Goal: Task Accomplishment & Management: Manage account settings

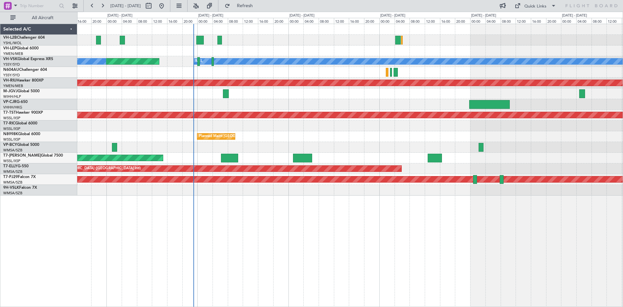
click at [233, 266] on div "Planned Maint Sydney ([PERSON_NAME] Intl) No Crew [PERSON_NAME] Planned Maint […" at bounding box center [350, 165] width 546 height 283
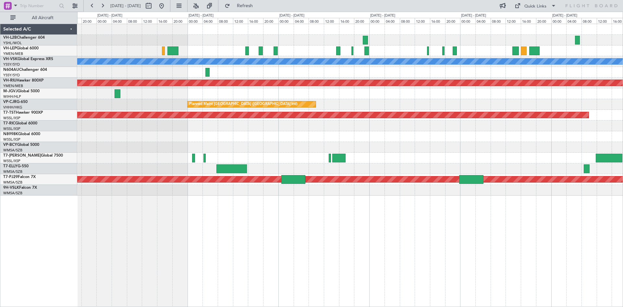
click at [256, 174] on div "[PERSON_NAME] Planned Maint [GEOGRAPHIC_DATA] ([GEOGRAPHIC_DATA]) Planned Maint…" at bounding box center [350, 109] width 546 height 171
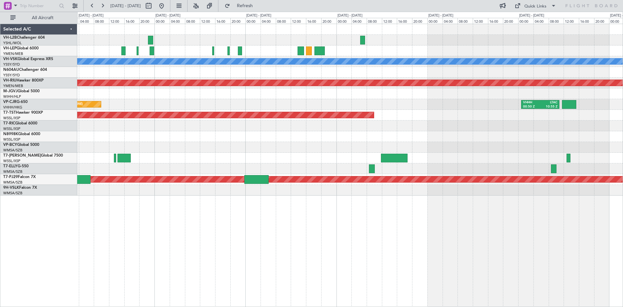
click at [247, 164] on div "[PERSON_NAME] Planned Maint [GEOGRAPHIC_DATA] ([GEOGRAPHIC_DATA]) Planned Maint…" at bounding box center [350, 109] width 546 height 171
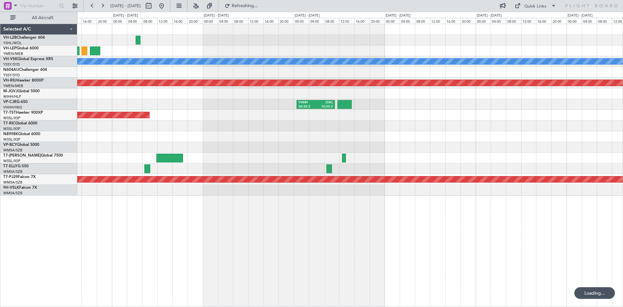
click at [239, 162] on div "[PERSON_NAME] Planned Maint [GEOGRAPHIC_DATA] ([GEOGRAPHIC_DATA]) VHHH 00:50 Z …" at bounding box center [350, 109] width 546 height 171
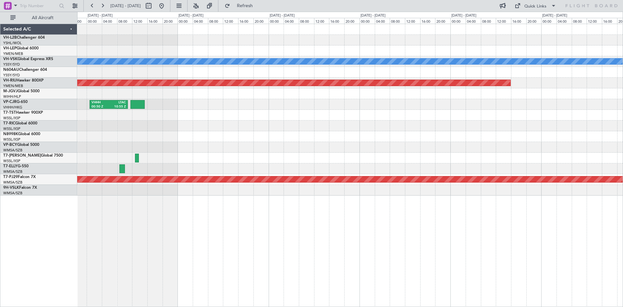
click at [254, 155] on div "[PERSON_NAME] Planned Maint [GEOGRAPHIC_DATA] ([GEOGRAPHIC_DATA]) VHHH 00:50 Z …" at bounding box center [350, 109] width 546 height 171
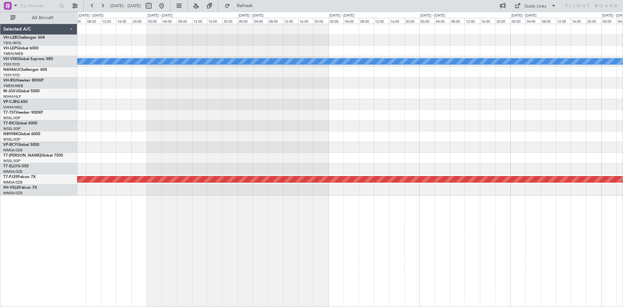
click at [227, 153] on div "[PERSON_NAME] Planned Maint [GEOGRAPHIC_DATA] ([GEOGRAPHIC_DATA]) Planned Maint…" at bounding box center [350, 109] width 546 height 171
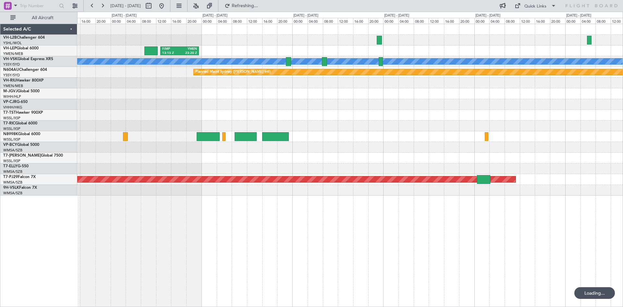
click at [209, 129] on div "FIMP 13:15 Z YMEN 23:20 Z YMML 20:50 Z PHNL 06:55 Z [PERSON_NAME] Planned Maint…" at bounding box center [350, 109] width 546 height 171
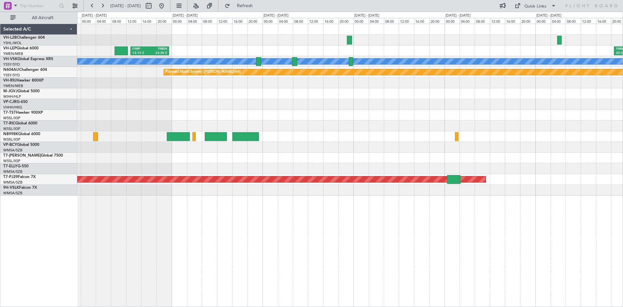
click at [216, 118] on div "FIMP 13:15 Z YMEN 23:20 Z YMML 20:50 Z PHNL 06:55 Z [PERSON_NAME] Planned Maint…" at bounding box center [350, 109] width 546 height 171
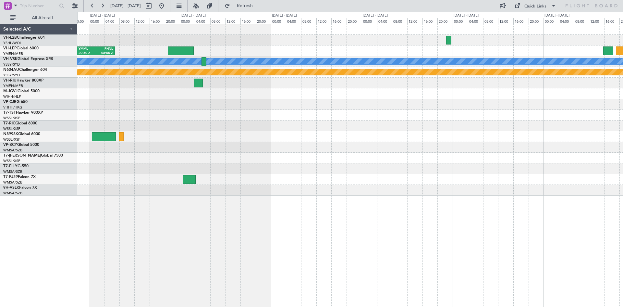
click at [285, 124] on div "YMML 20:50 Z PHNL 06:55 Z [PERSON_NAME] Planned Maint Sydney ([PERSON_NAME] Int…" at bounding box center [350, 109] width 546 height 171
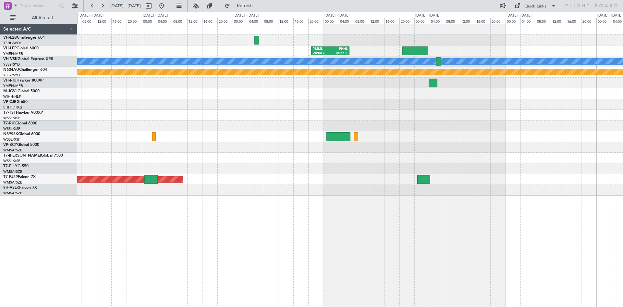
click at [481, 153] on div "YMML 20:50 Z PHNL 06:55 Z [PERSON_NAME] Planned Maint Sydney ([PERSON_NAME] Int…" at bounding box center [350, 109] width 546 height 171
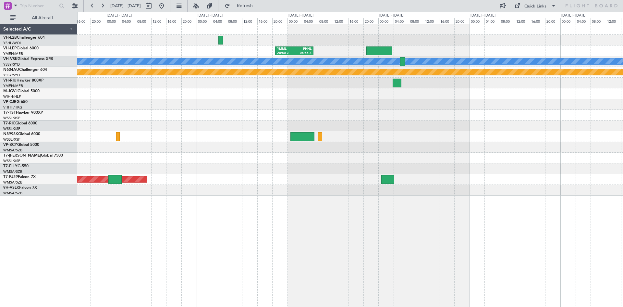
click at [473, 155] on div "YMML 20:50 Z PHNL 06:55 Z [PERSON_NAME] Planned Maint Sydney ([PERSON_NAME] Int…" at bounding box center [350, 109] width 546 height 171
click at [167, 6] on button at bounding box center [161, 6] width 10 height 10
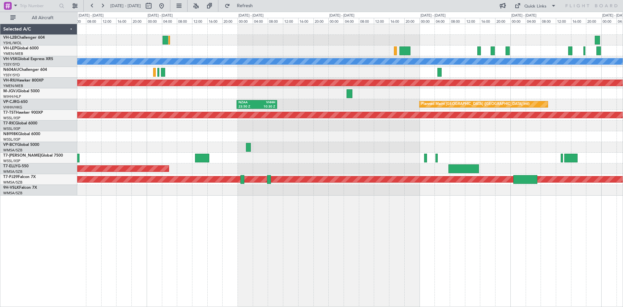
click at [287, 172] on div "[PERSON_NAME] Planned Maint [GEOGRAPHIC_DATA] ([GEOGRAPHIC_DATA]) NZAA 23:50 Z …" at bounding box center [350, 109] width 546 height 171
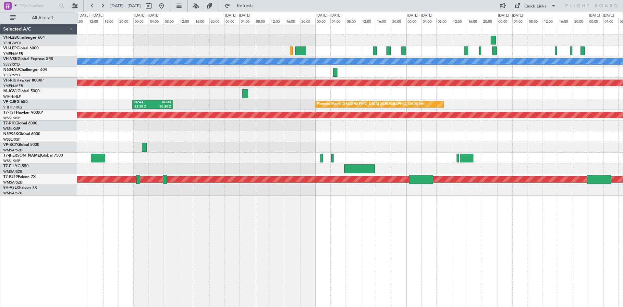
click at [267, 99] on div "[PERSON_NAME] Planned Maint [GEOGRAPHIC_DATA] ([GEOGRAPHIC_DATA]) NZAA 23:50 Z …" at bounding box center [350, 109] width 546 height 171
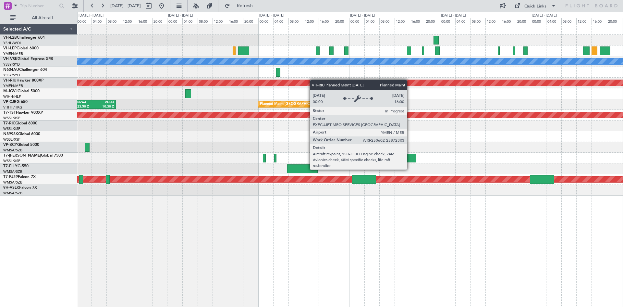
click at [312, 80] on div "[PERSON_NAME] Planned Maint [GEOGRAPHIC_DATA] ([GEOGRAPHIC_DATA]) Planned Maint…" at bounding box center [350, 109] width 546 height 171
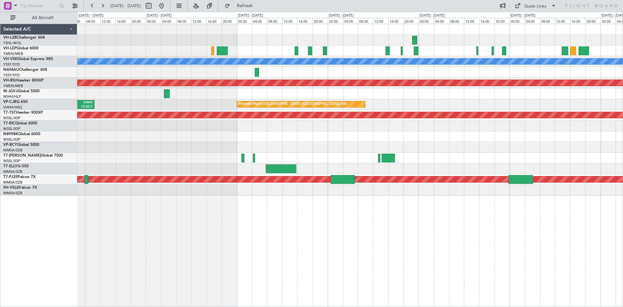
click at [365, 56] on div at bounding box center [350, 50] width 546 height 11
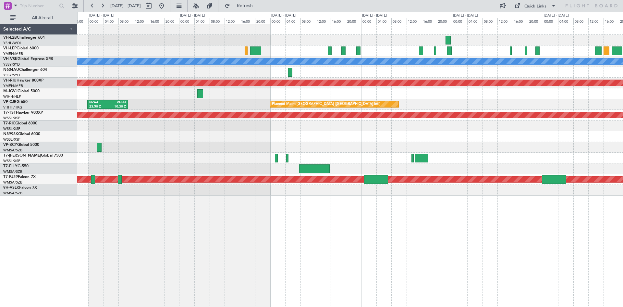
click at [312, 199] on div "[PERSON_NAME] Planned Maint [GEOGRAPHIC_DATA] ([GEOGRAPHIC_DATA]) Planned Maint…" at bounding box center [350, 165] width 546 height 283
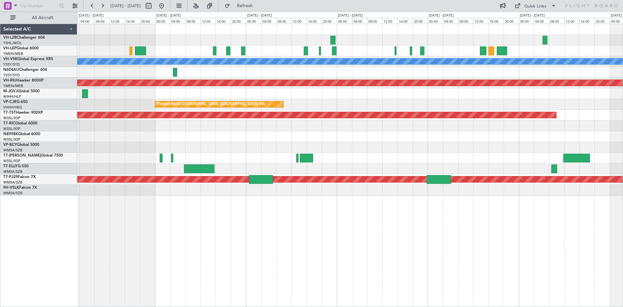
click at [165, 150] on div at bounding box center [350, 147] width 546 height 11
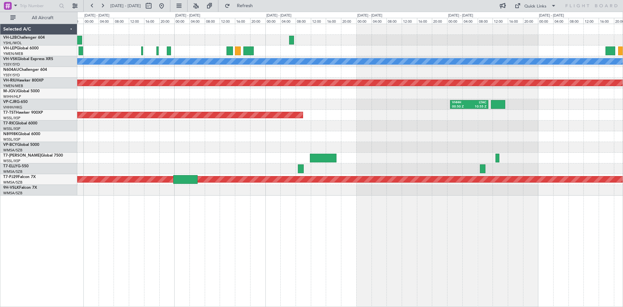
click at [235, 152] on div at bounding box center [350, 147] width 546 height 11
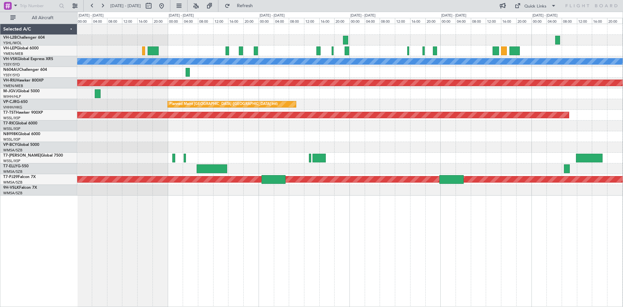
click at [155, 51] on div at bounding box center [153, 50] width 11 height 9
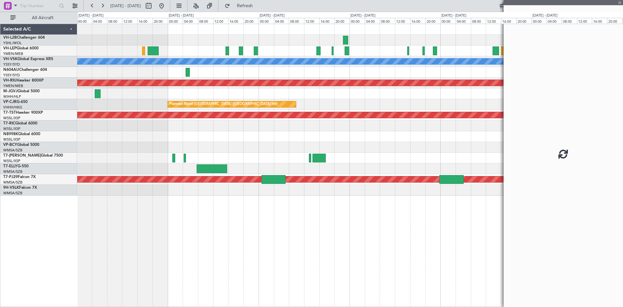
click at [155, 51] on div at bounding box center [153, 50] width 11 height 9
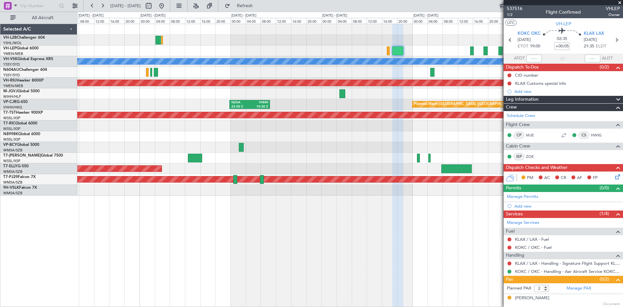
click at [388, 71] on div at bounding box center [350, 72] width 546 height 11
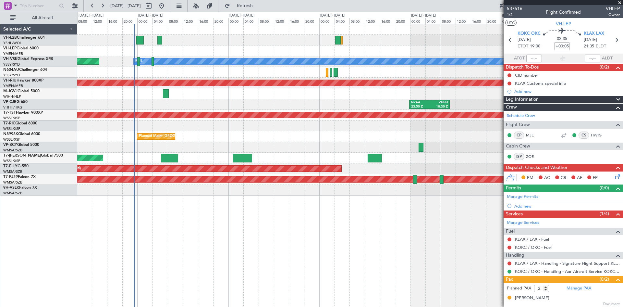
click at [338, 71] on div at bounding box center [350, 72] width 546 height 11
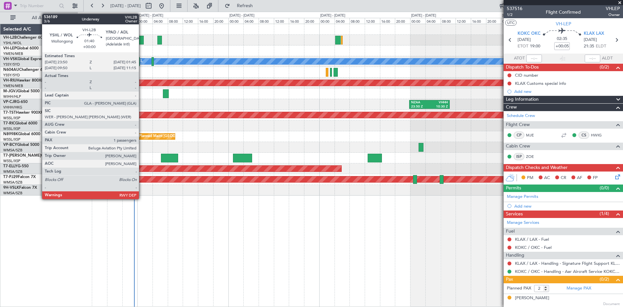
click at [142, 43] on div at bounding box center [139, 40] width 7 height 9
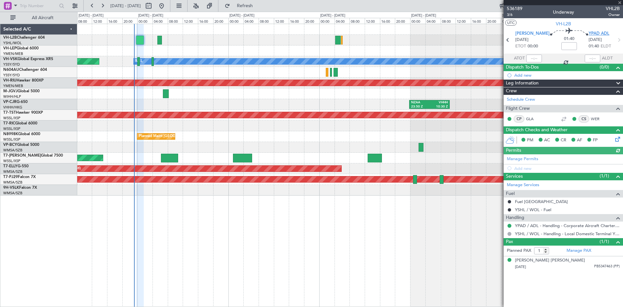
click at [598, 35] on span "YPAD ADL" at bounding box center [599, 34] width 21 height 6
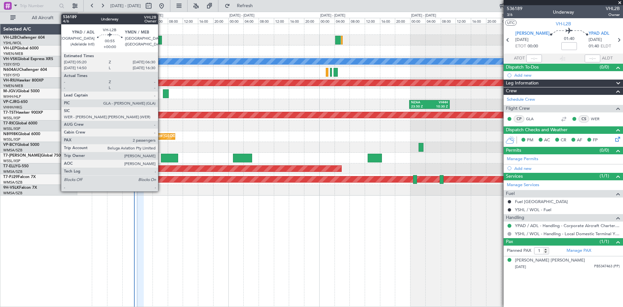
click at [161, 42] on div at bounding box center [159, 40] width 5 height 9
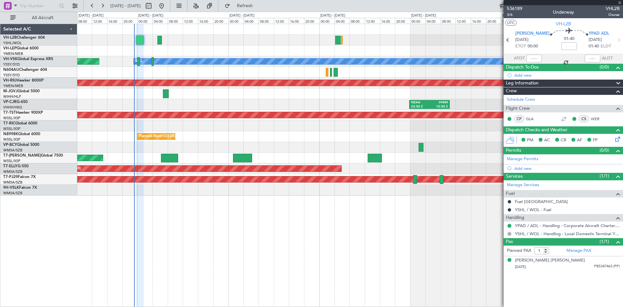
type input "2"
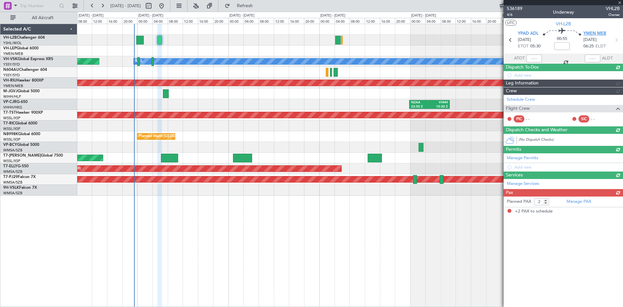
click at [592, 35] on span "YMEN MEB" at bounding box center [595, 34] width 23 height 6
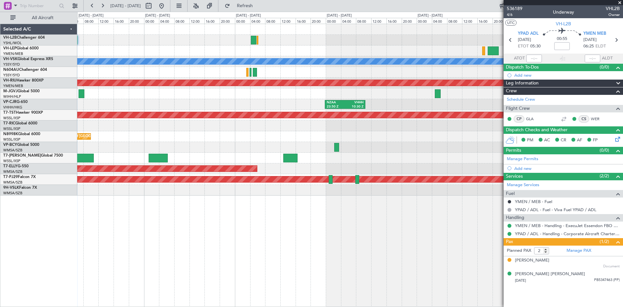
click at [220, 266] on div "[PERSON_NAME] No Crew Planned Maint Sydney ([PERSON_NAME] Intl) Planned Maint […" at bounding box center [350, 165] width 546 height 283
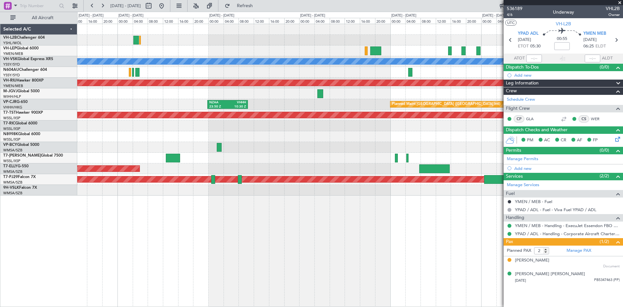
click at [365, 248] on div "[PERSON_NAME] Planned Maint [GEOGRAPHIC_DATA] ([GEOGRAPHIC_DATA]) Planned Maint…" at bounding box center [350, 165] width 546 height 283
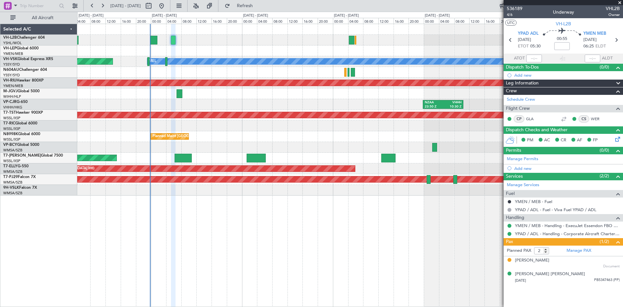
click at [230, 109] on div "NZAA 23:50 Z VHHH 10:30 Z Planned Maint [GEOGRAPHIC_DATA] ([GEOGRAPHIC_DATA])" at bounding box center [350, 104] width 546 height 11
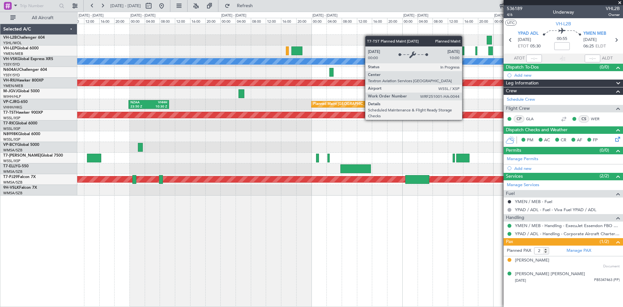
click at [187, 115] on div "Planned Maint [GEOGRAPHIC_DATA] (Seletar)" at bounding box center [122, 115] width 1181 height 6
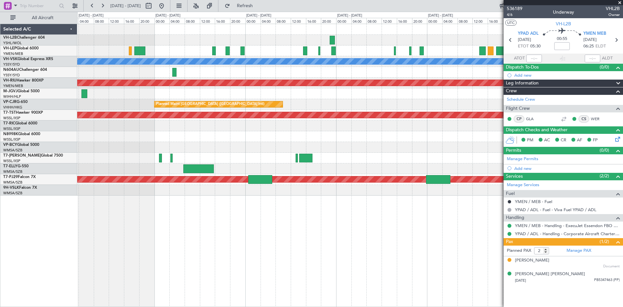
click at [258, 109] on div "Planned Maint [GEOGRAPHIC_DATA] ([GEOGRAPHIC_DATA] Intl) NZAA 23:50 Z VHHH 10:3…" at bounding box center [350, 104] width 546 height 11
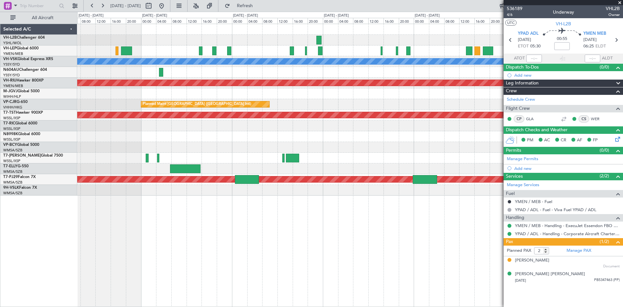
click at [299, 79] on div "[PERSON_NAME] Planned Maint [GEOGRAPHIC_DATA] ([GEOGRAPHIC_DATA]) Planned Maint…" at bounding box center [350, 109] width 546 height 171
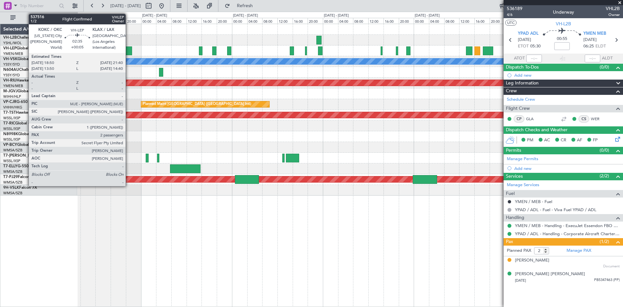
click at [129, 51] on div at bounding box center [126, 50] width 11 height 9
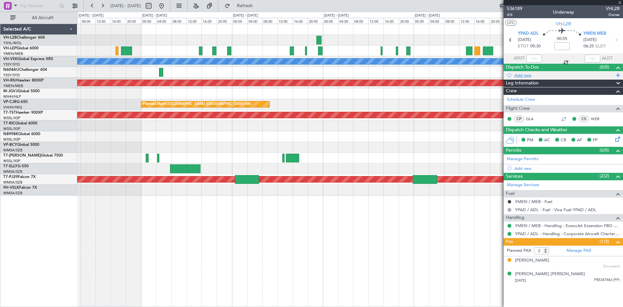
type input "+00:05"
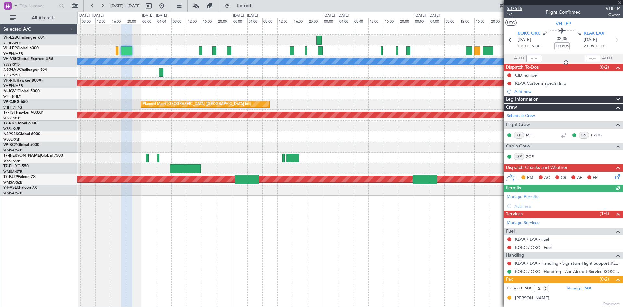
click at [511, 10] on span "537516" at bounding box center [515, 8] width 16 height 7
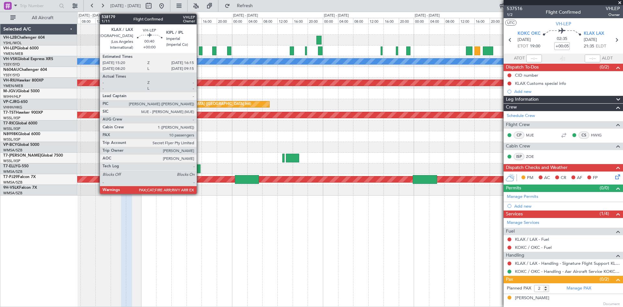
click at [200, 54] on div at bounding box center [201, 50] width 4 height 9
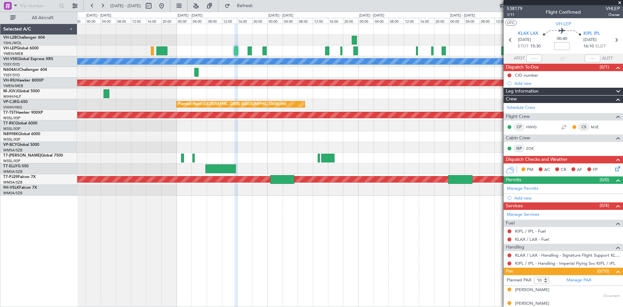
click at [304, 100] on div "[PERSON_NAME] Planned Maint [GEOGRAPHIC_DATA] ([GEOGRAPHIC_DATA]) Planned Maint…" at bounding box center [350, 109] width 546 height 171
click at [517, 108] on link "Schedule Crew" at bounding box center [521, 108] width 28 height 6
click at [513, 14] on span "1/11" at bounding box center [515, 15] width 16 height 6
click at [528, 107] on link "Schedule Crew" at bounding box center [521, 108] width 28 height 6
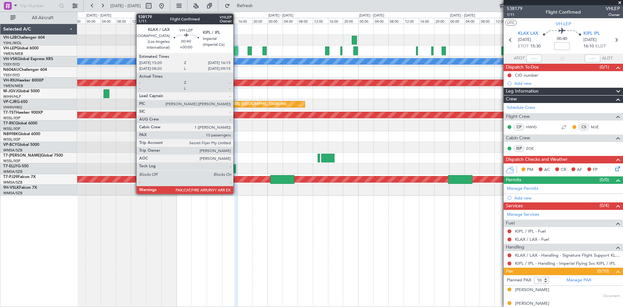
click at [236, 51] on div at bounding box center [236, 50] width 4 height 9
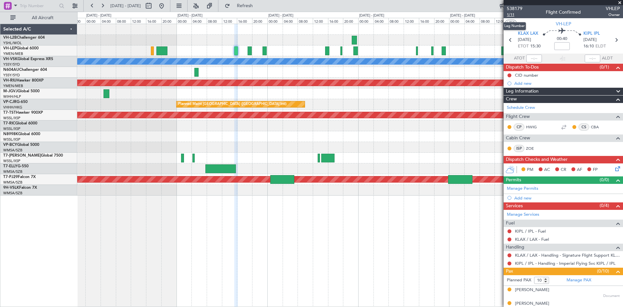
click at [509, 16] on span "1/11" at bounding box center [515, 15] width 16 height 6
click at [513, 6] on span "538179" at bounding box center [515, 8] width 16 height 7
click at [236, 50] on div at bounding box center [236, 50] width 4 height 9
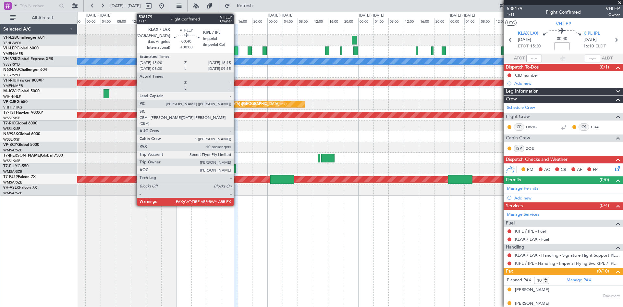
click at [237, 54] on div at bounding box center [236, 50] width 4 height 9
click at [237, 51] on div at bounding box center [236, 50] width 4 height 9
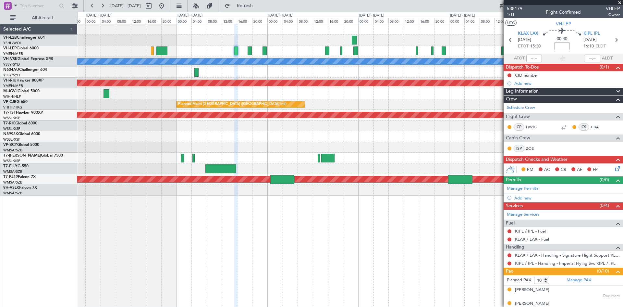
click at [236, 52] on div at bounding box center [236, 50] width 4 height 9
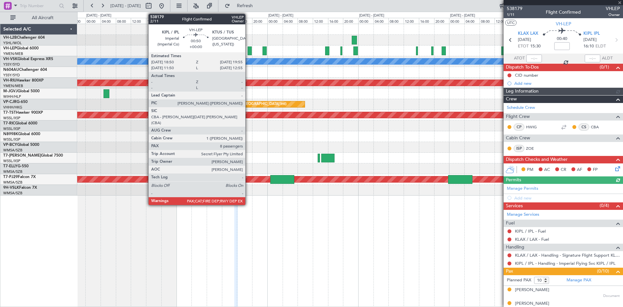
click at [248, 54] on div at bounding box center [250, 50] width 4 height 9
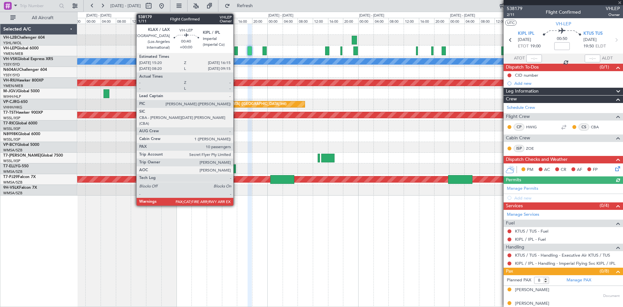
click at [234, 53] on div at bounding box center [350, 50] width 546 height 11
click at [235, 53] on div at bounding box center [236, 50] width 4 height 9
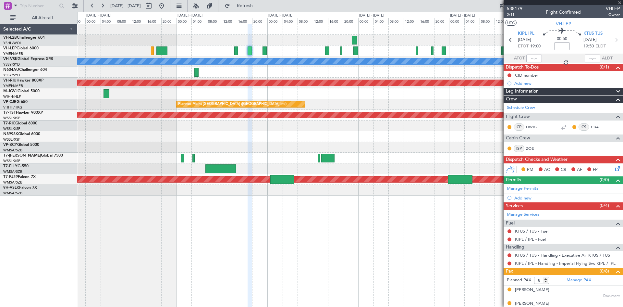
type input "10"
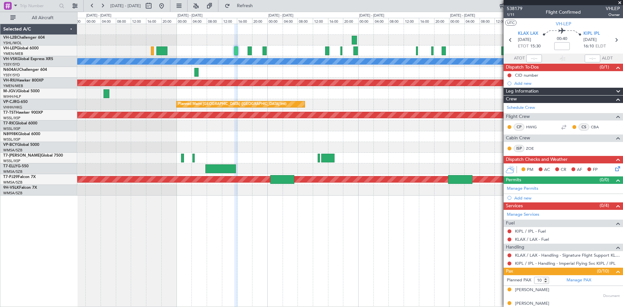
click at [237, 51] on div at bounding box center [236, 50] width 4 height 9
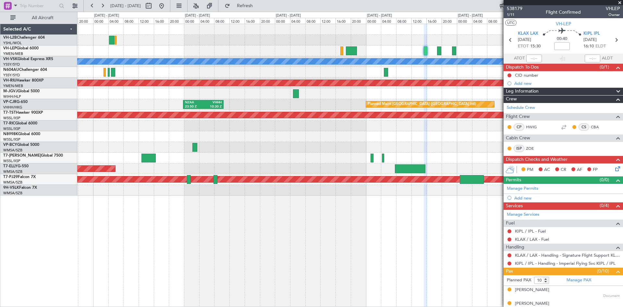
click at [232, 55] on div at bounding box center [350, 50] width 546 height 11
click at [428, 53] on div at bounding box center [350, 50] width 546 height 11
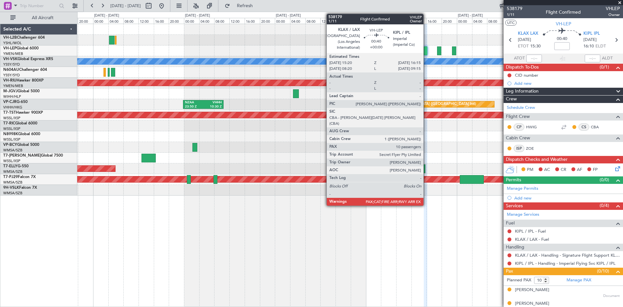
click at [427, 53] on div at bounding box center [426, 50] width 4 height 9
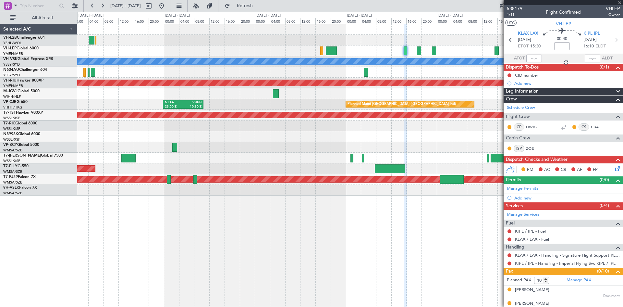
click at [439, 75] on div at bounding box center [350, 72] width 546 height 11
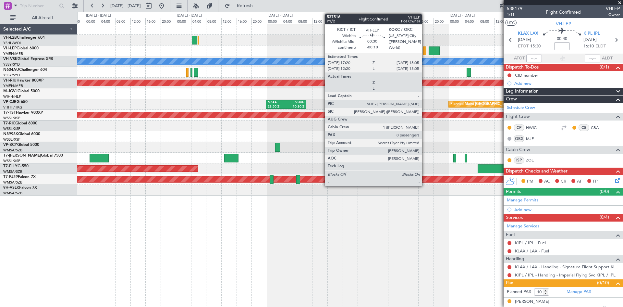
click at [425, 52] on div at bounding box center [424, 50] width 3 height 9
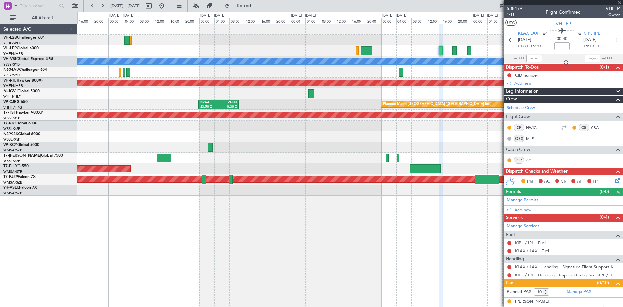
type input "-00:10"
type input "0"
click at [353, 79] on div "[PERSON_NAME] Planned Maint [GEOGRAPHIC_DATA] ([GEOGRAPHIC_DATA]) Planned Maint…" at bounding box center [350, 109] width 546 height 171
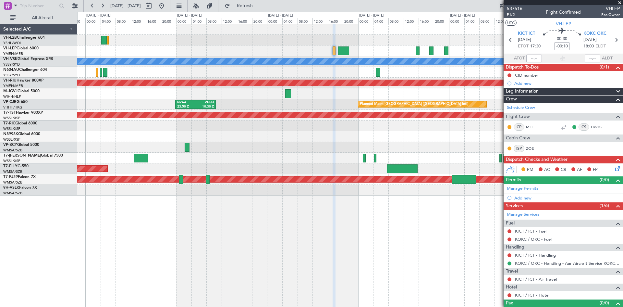
scroll to position [10, 0]
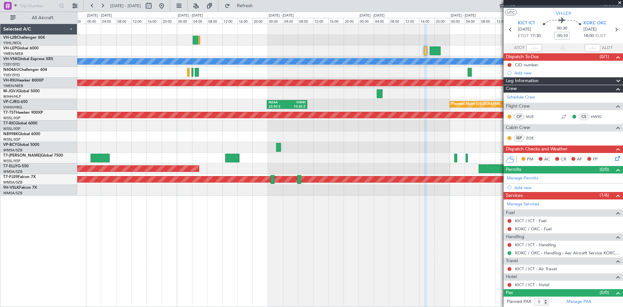
click at [479, 42] on div at bounding box center [350, 40] width 546 height 11
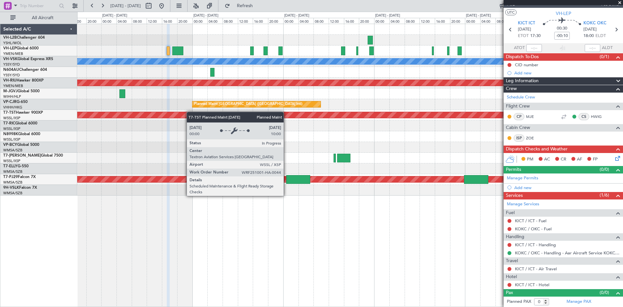
click at [154, 115] on div "[PERSON_NAME] Planned Maint [GEOGRAPHIC_DATA] ([GEOGRAPHIC_DATA]) Planned Maint…" at bounding box center [350, 109] width 546 height 171
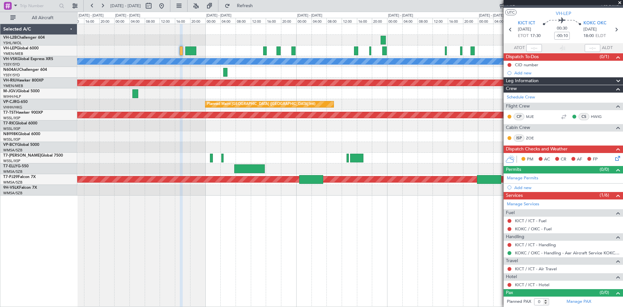
click at [370, 105] on div "Planned Maint [GEOGRAPHIC_DATA] ([GEOGRAPHIC_DATA] Intl) NZAA 23:50 Z VHHH 10:3…" at bounding box center [350, 104] width 546 height 11
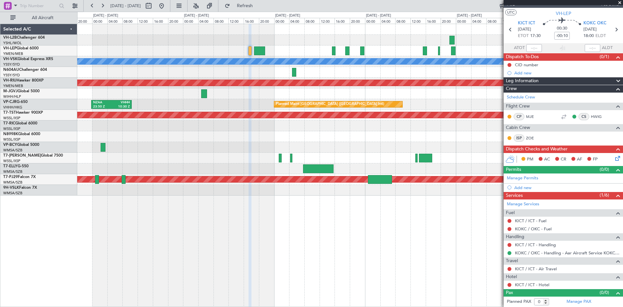
click at [321, 73] on div at bounding box center [350, 72] width 546 height 11
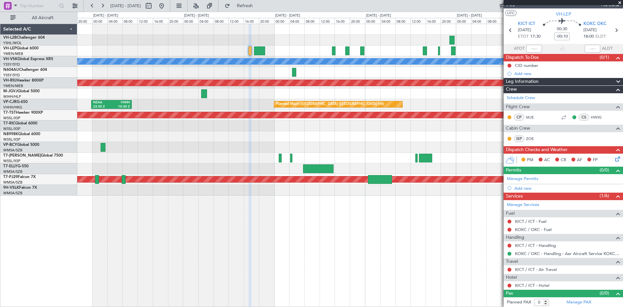
scroll to position [0, 0]
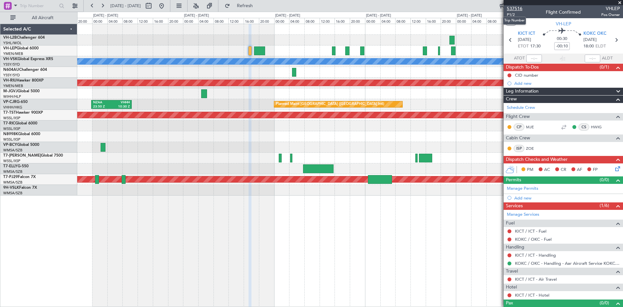
click at [515, 9] on span "537516" at bounding box center [515, 8] width 16 height 7
click at [337, 48] on div at bounding box center [350, 50] width 546 height 11
click at [334, 52] on div at bounding box center [334, 50] width 4 height 9
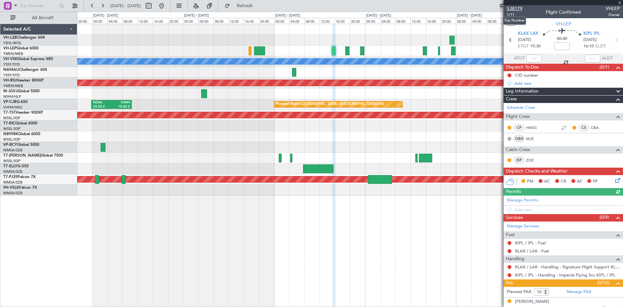
click at [513, 8] on span "538179" at bounding box center [515, 8] width 16 height 7
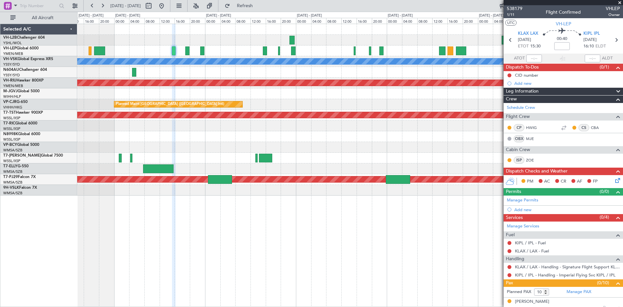
click at [228, 80] on div "[PERSON_NAME] Planned Maint [GEOGRAPHIC_DATA] ([GEOGRAPHIC_DATA]) Planned Maint…" at bounding box center [350, 109] width 546 height 171
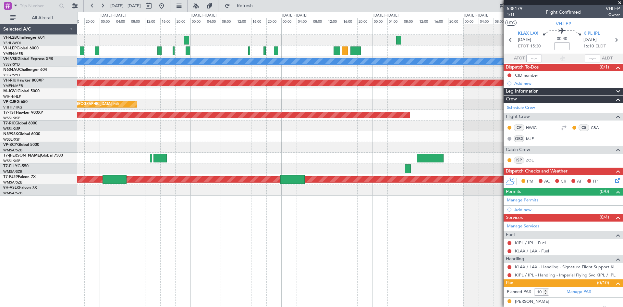
click at [241, 79] on div "[PERSON_NAME] Planned Maint [GEOGRAPHIC_DATA] ([GEOGRAPHIC_DATA]) Planned Maint…" at bounding box center [350, 109] width 546 height 171
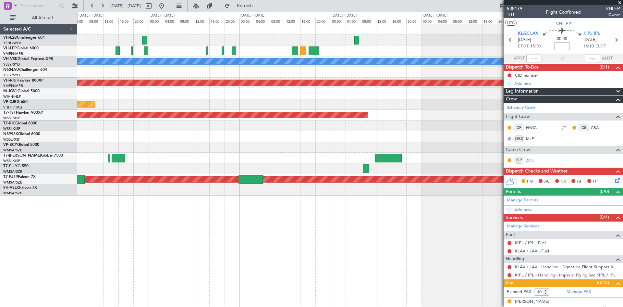
click at [303, 76] on div at bounding box center [350, 72] width 546 height 11
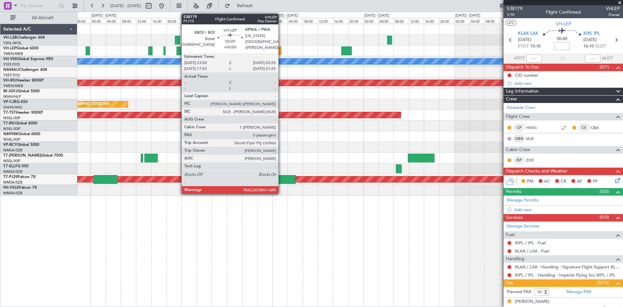
click at [281, 54] on div at bounding box center [276, 50] width 10 height 9
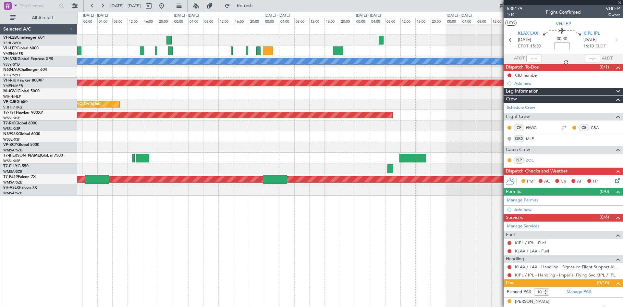
click at [279, 77] on div at bounding box center [350, 72] width 546 height 11
type input "0"
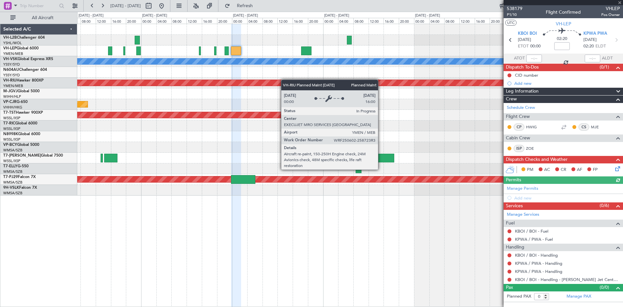
click at [259, 81] on div "Planned Maint [GEOGRAPHIC_DATA] ([GEOGRAPHIC_DATA])" at bounding box center [350, 83] width 546 height 11
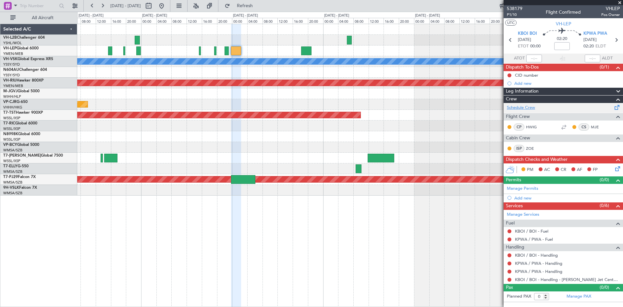
click at [518, 109] on link "Schedule Crew" at bounding box center [521, 108] width 28 height 6
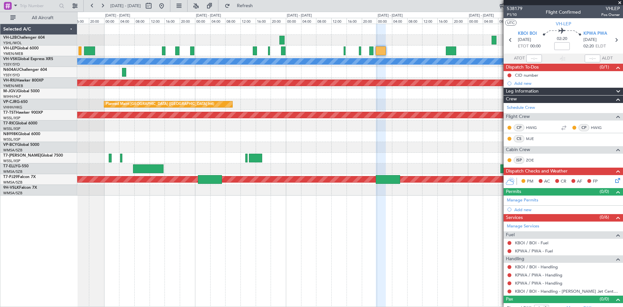
click at [298, 68] on div at bounding box center [350, 72] width 546 height 11
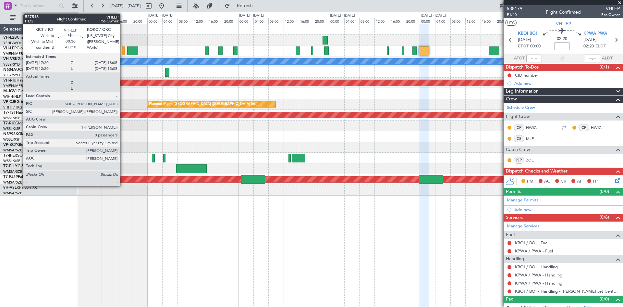
click at [123, 53] on div at bounding box center [123, 50] width 3 height 9
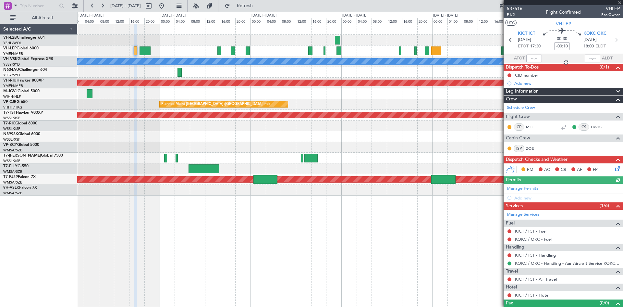
click at [270, 145] on div at bounding box center [350, 147] width 546 height 11
click at [563, 127] on div at bounding box center [564, 127] width 8 height 8
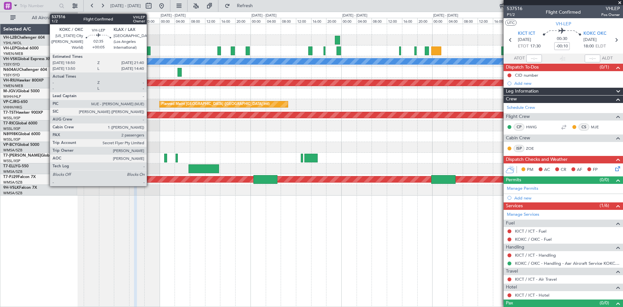
click at [150, 55] on div at bounding box center [145, 50] width 11 height 9
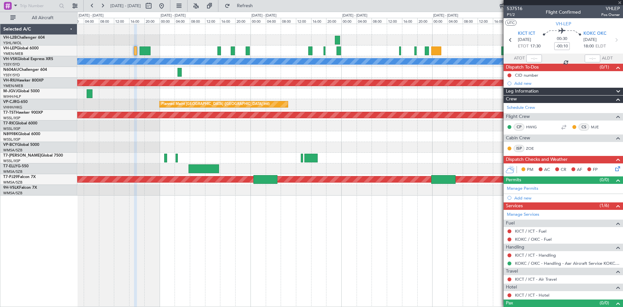
type input "+00:05"
type input "2"
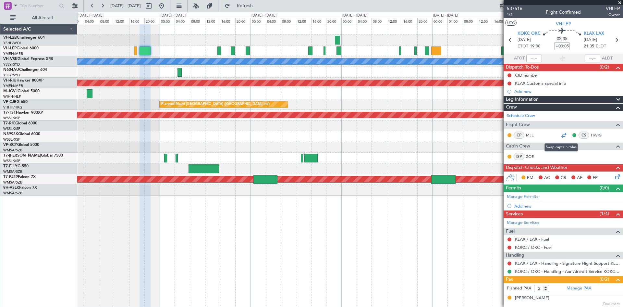
click at [561, 136] on div at bounding box center [564, 135] width 8 height 8
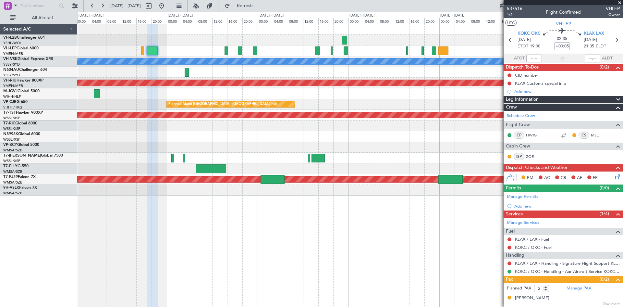
click at [426, 144] on div at bounding box center [350, 147] width 546 height 11
